Goal: Task Accomplishment & Management: Use online tool/utility

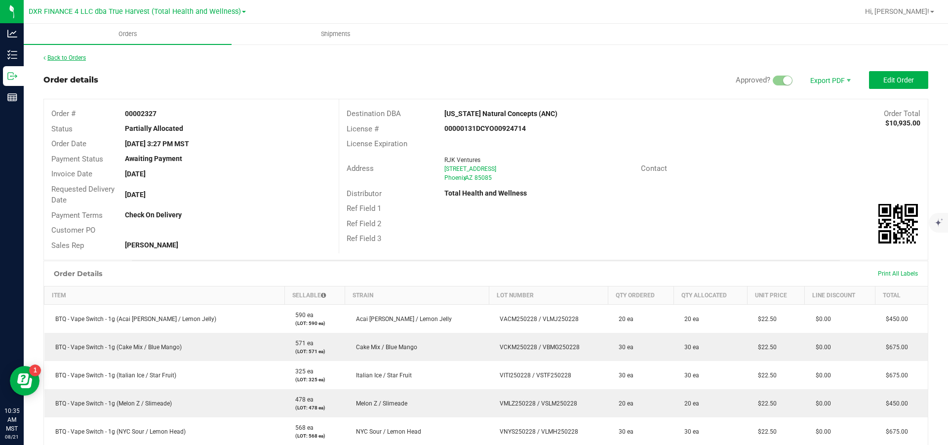
click at [81, 58] on link "Back to Orders" at bounding box center [64, 57] width 42 height 7
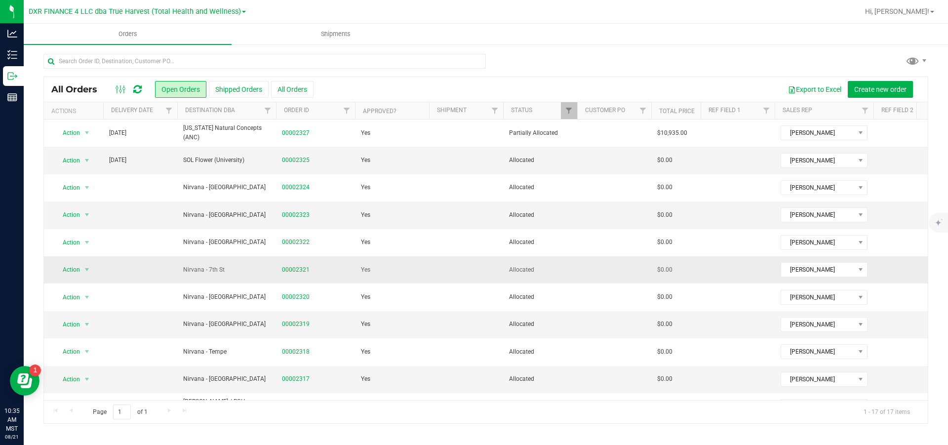
scroll to position [148, 0]
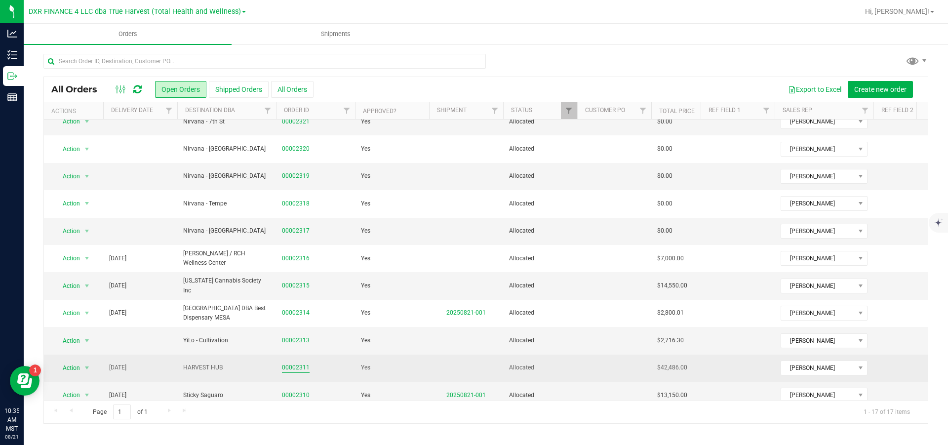
click at [291, 369] on link "00002311" at bounding box center [296, 367] width 28 height 9
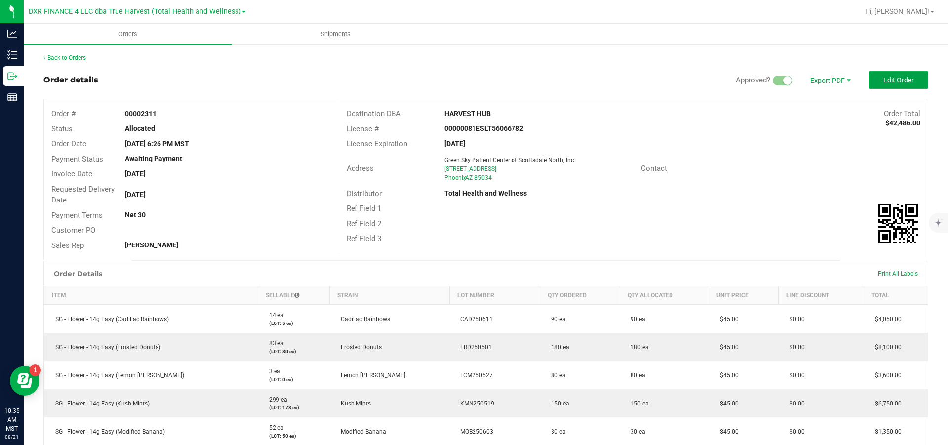
click at [882, 76] on button "Edit Order" at bounding box center [898, 80] width 59 height 18
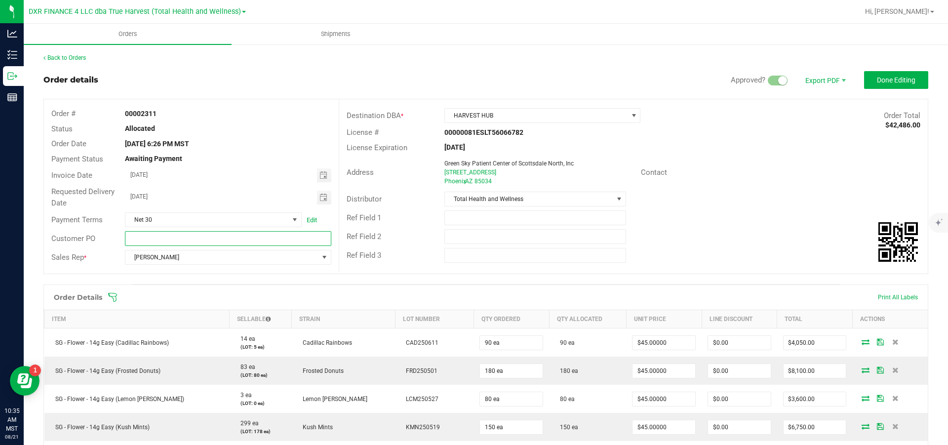
click at [155, 241] on input "text" at bounding box center [228, 238] width 206 height 15
paste input "7000003721"
type input "7000003721"
click at [897, 79] on span "Done Editing" at bounding box center [896, 80] width 38 height 8
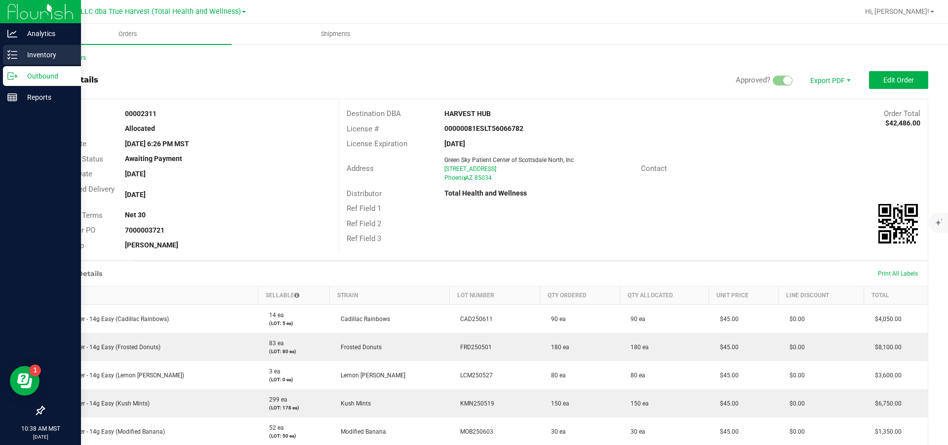
drag, startPoint x: 18, startPoint y: 53, endPoint x: 28, endPoint y: 55, distance: 10.0
click at [18, 54] on p "Inventory" at bounding box center [46, 55] width 59 height 12
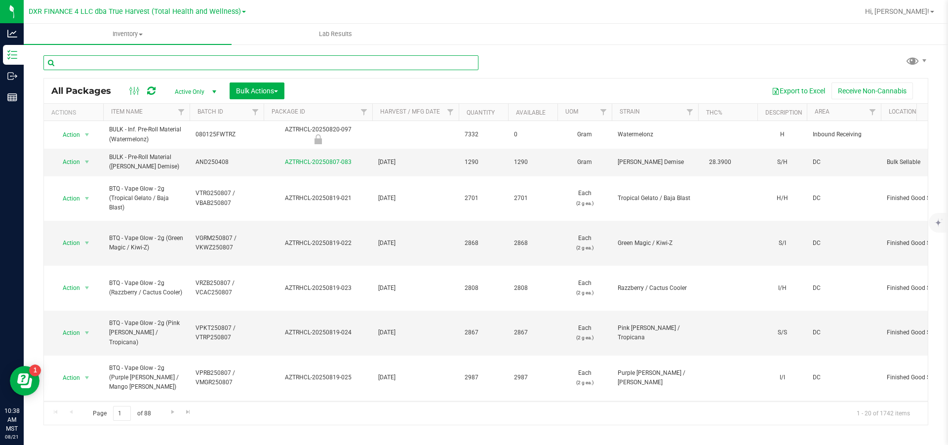
click at [114, 64] on input "text" at bounding box center [260, 62] width 435 height 15
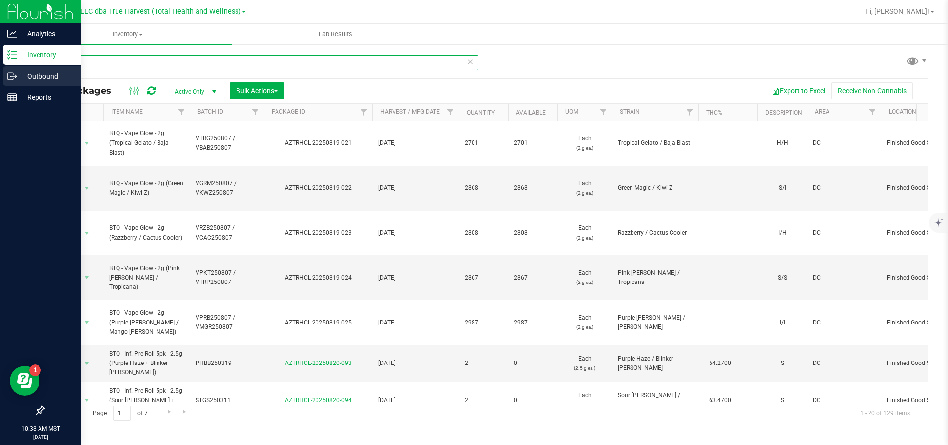
type input "btq"
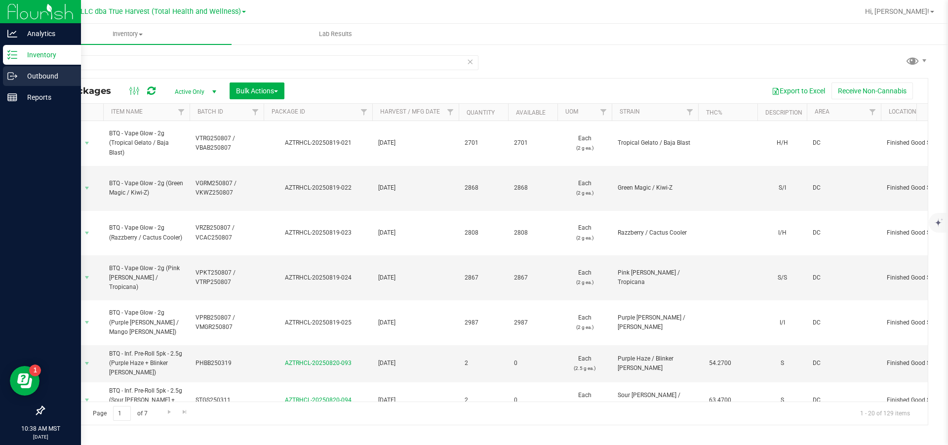
click at [43, 77] on p "Outbound" at bounding box center [46, 76] width 59 height 12
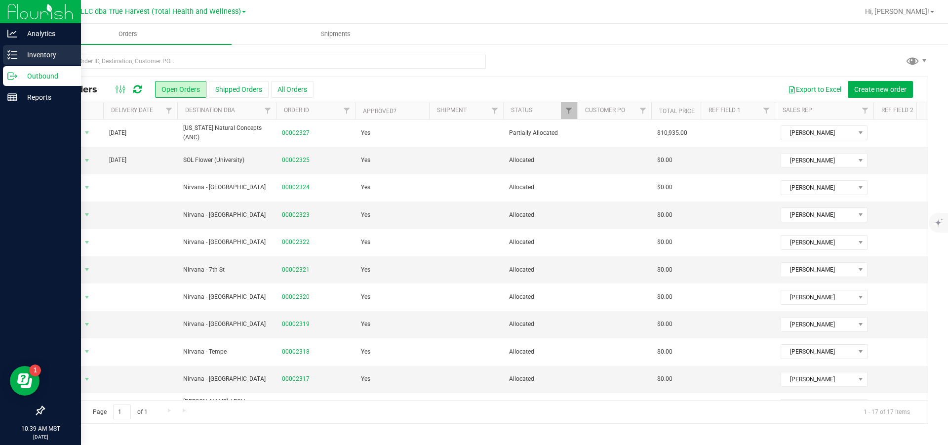
click at [28, 56] on p "Inventory" at bounding box center [46, 55] width 59 height 12
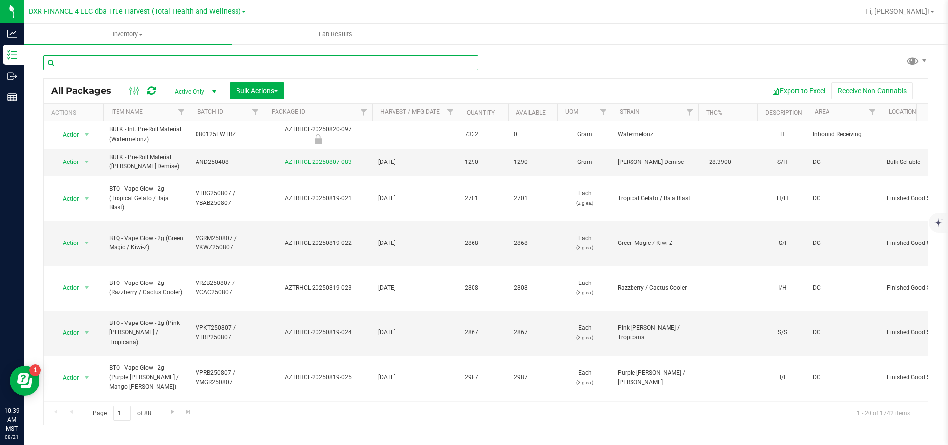
click at [159, 69] on input "text" at bounding box center [260, 62] width 435 height 15
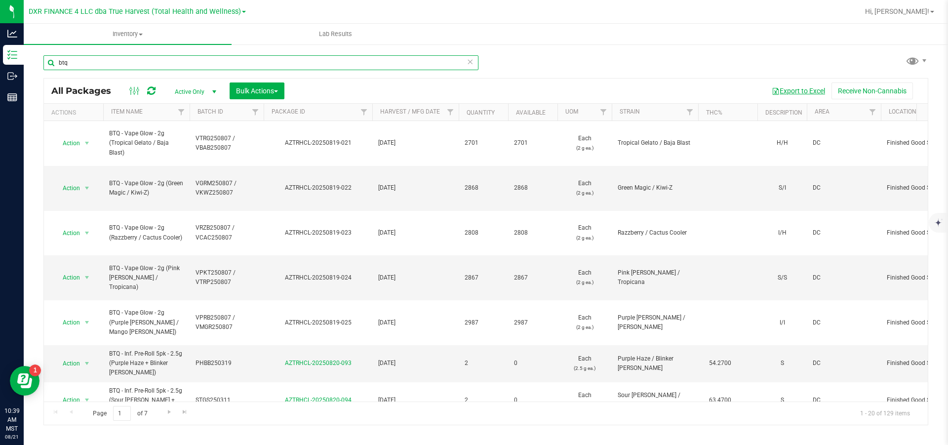
type input "btq"
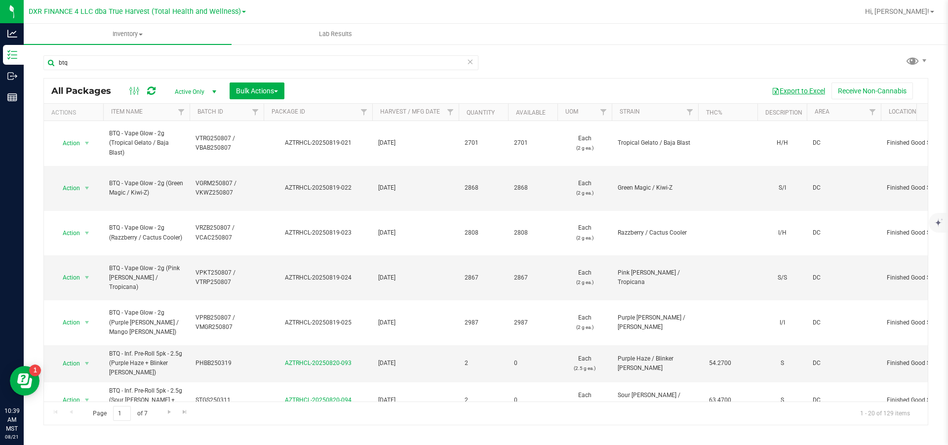
click at [815, 93] on button "Export to Excel" at bounding box center [798, 90] width 66 height 17
